Goal: Task Accomplishment & Management: Manage account settings

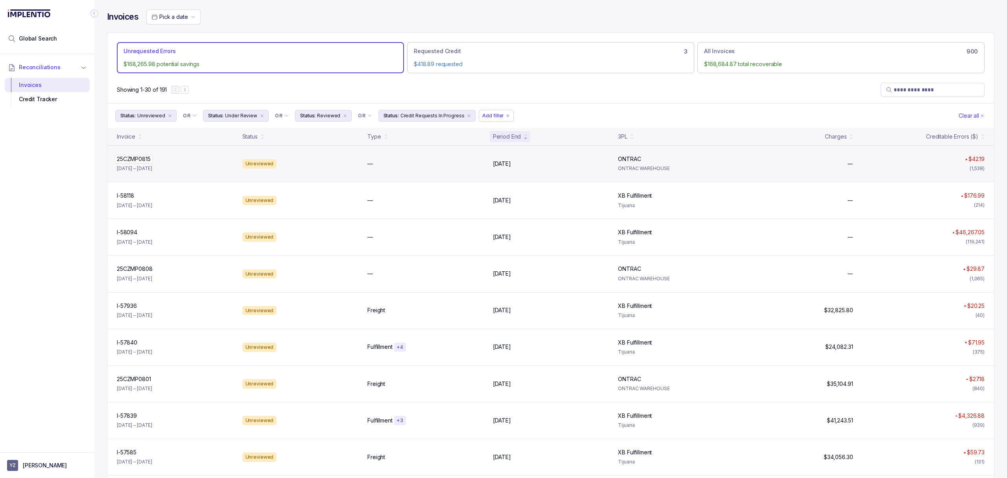
click at [133, 159] on p "25CZMP0815" at bounding box center [134, 159] width 38 height 9
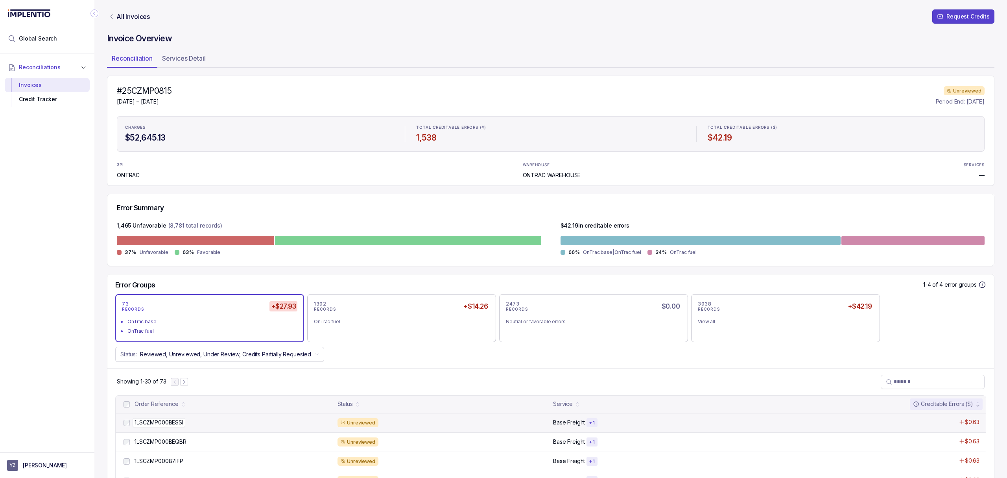
click at [164, 419] on p "1LSCZMP000BESSI" at bounding box center [159, 422] width 53 height 9
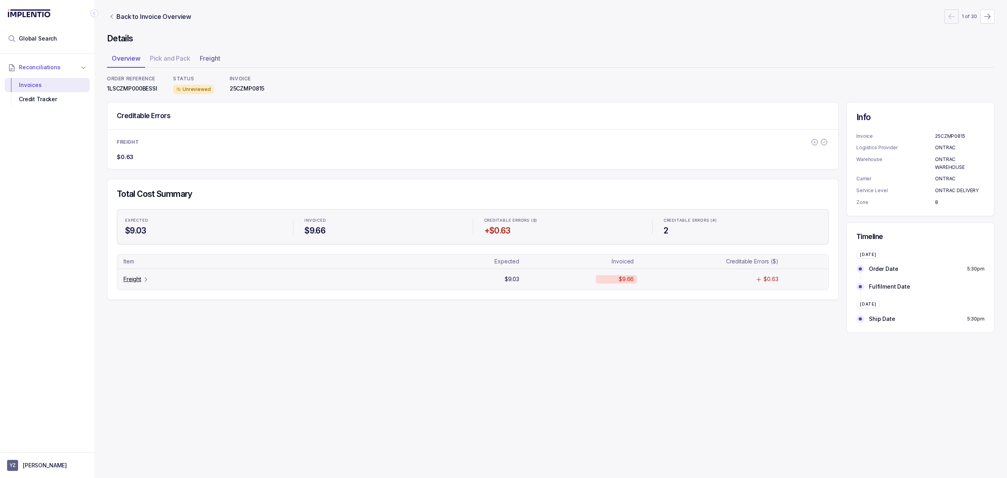
click at [146, 282] on icon "Table Cell-link 0" at bounding box center [146, 279] width 6 height 6
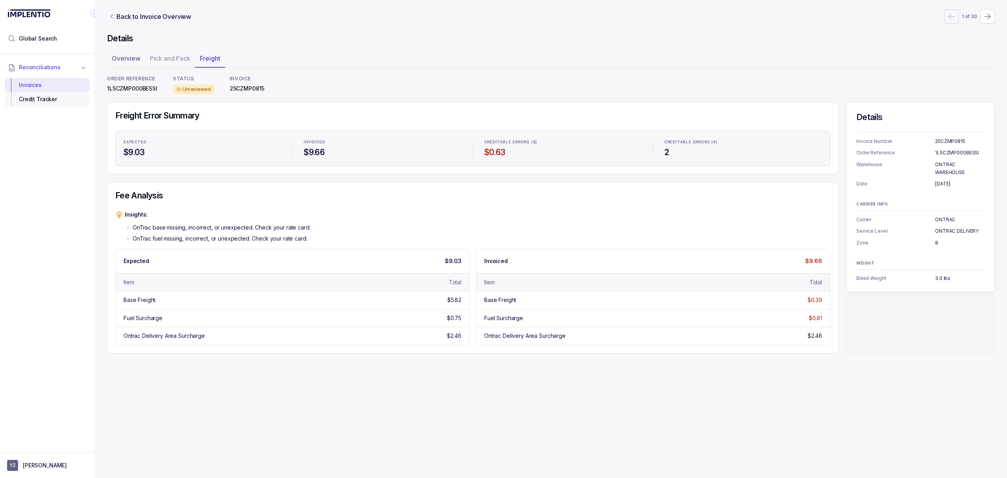
click at [39, 103] on div "Credit Tracker" at bounding box center [47, 99] width 72 height 14
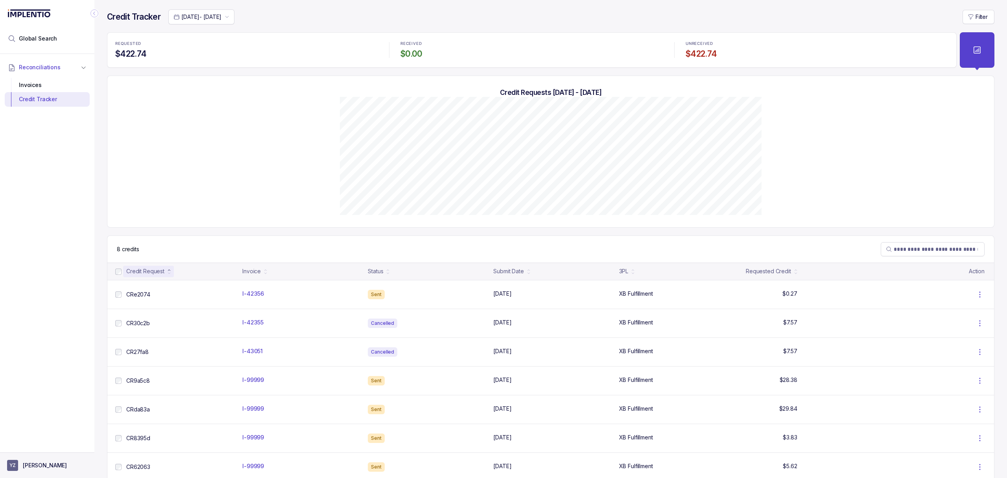
click at [51, 470] on button "YZ [PERSON_NAME]" at bounding box center [47, 464] width 80 height 11
click at [55, 448] on p "Logout" at bounding box center [51, 448] width 65 height 8
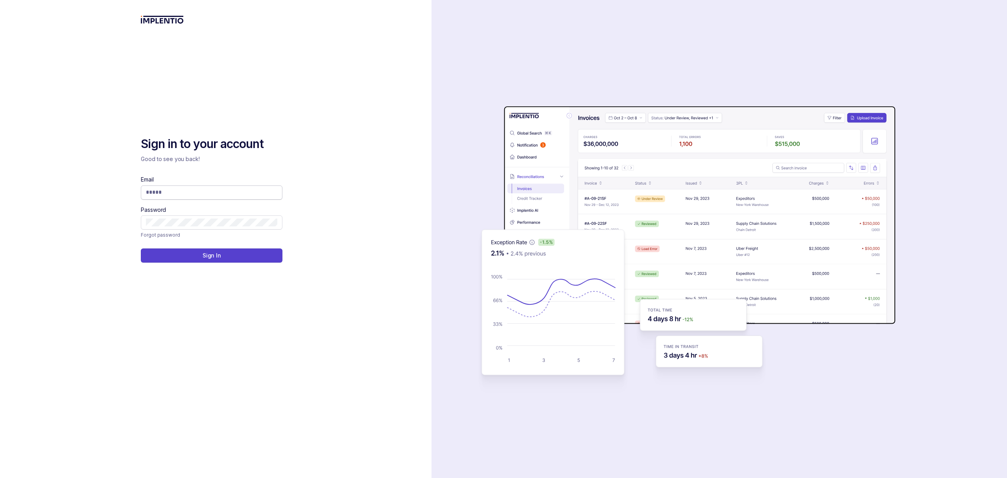
click at [157, 193] on input "Email" at bounding box center [211, 192] width 131 height 8
type input "**********"
